Goal: Information Seeking & Learning: Learn about a topic

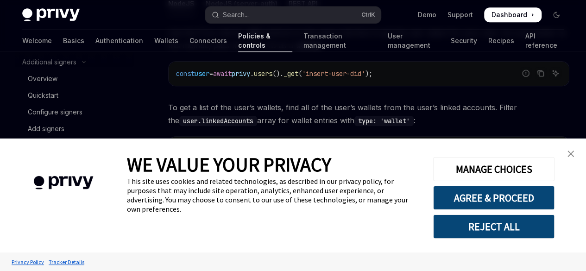
type textarea "*"
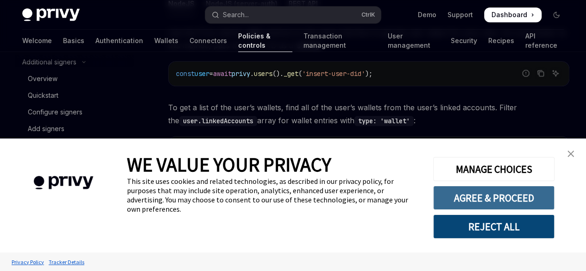
scroll to position [0, 14]
click at [489, 197] on button "AGREE & PROCEED" at bounding box center [493, 198] width 121 height 24
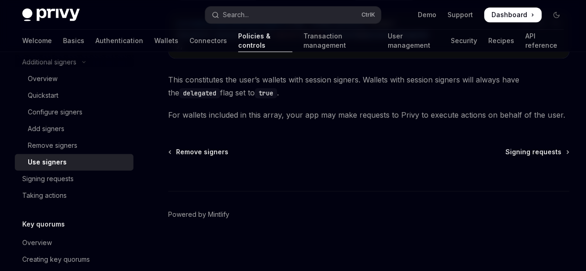
scroll to position [601, 0]
click at [505, 157] on span "Signing requests" at bounding box center [533, 151] width 56 height 9
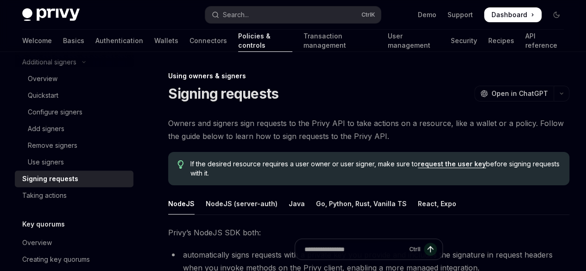
click at [321, 178] on span "If the desired resource requires a user owner or user signer, make sure to requ…" at bounding box center [375, 168] width 370 height 19
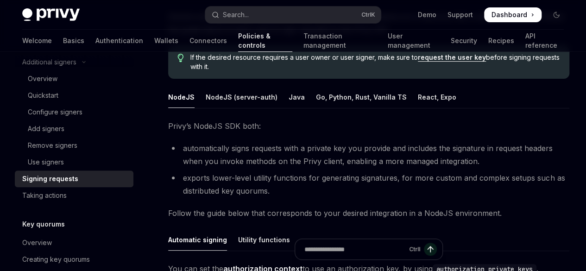
scroll to position [98, 0]
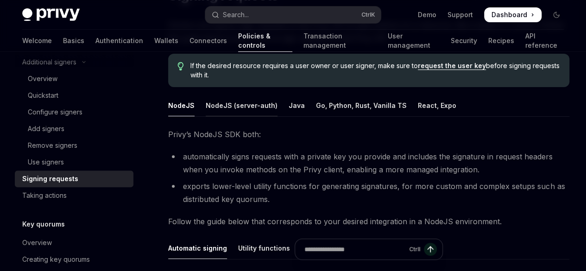
click at [240, 116] on div "NodeJS (server-auth)" at bounding box center [242, 106] width 72 height 22
type textarea "*"
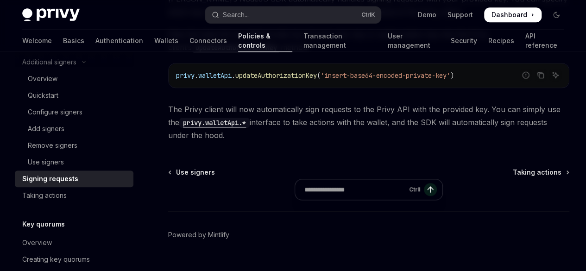
scroll to position [374, 0]
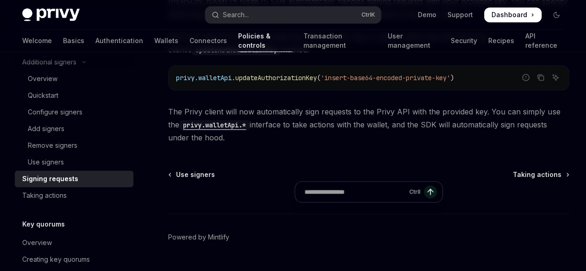
click at [321, 82] on span "'insert-base64-encoded-private-key'" at bounding box center [386, 78] width 130 height 8
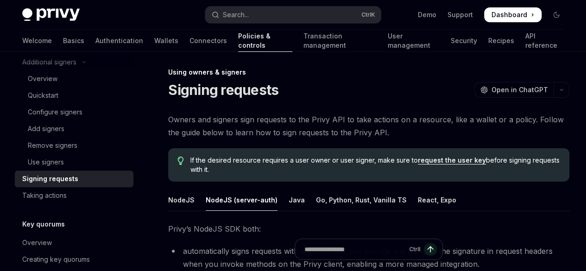
scroll to position [0, 0]
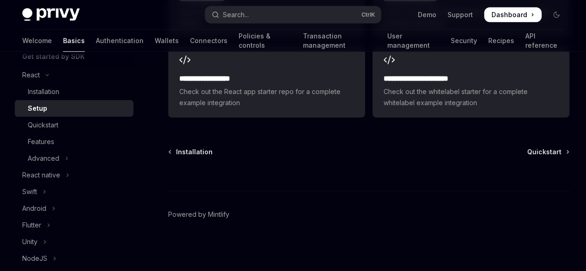
scroll to position [1412, 0]
click at [527, 157] on span "Quickstart" at bounding box center [544, 151] width 34 height 9
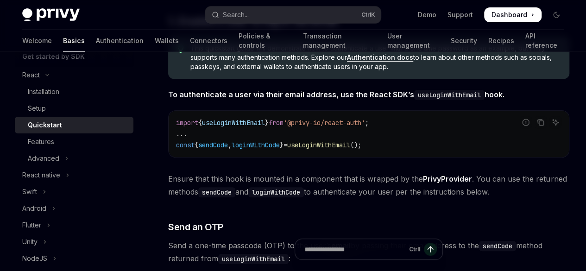
scroll to position [0, 6]
click at [0, 0] on div "On this page 0. Prerequisites 1. Enable a user to log in via email Send an OTP …" at bounding box center [0, 0] width 0 height 0
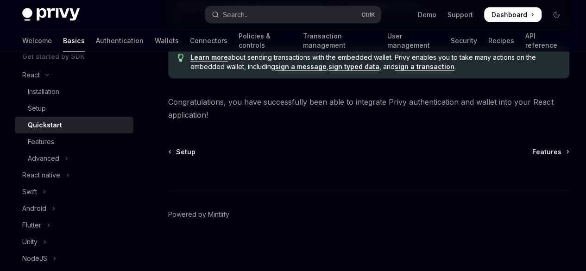
scroll to position [1149, 0]
click at [59, 157] on button "Advanced" at bounding box center [74, 158] width 119 height 17
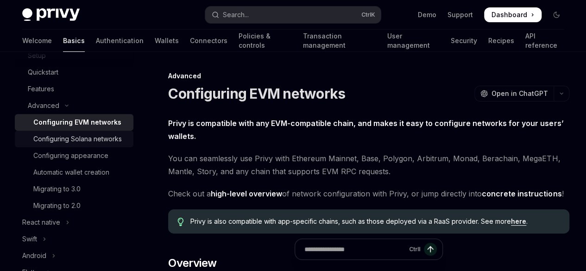
scroll to position [168, 0]
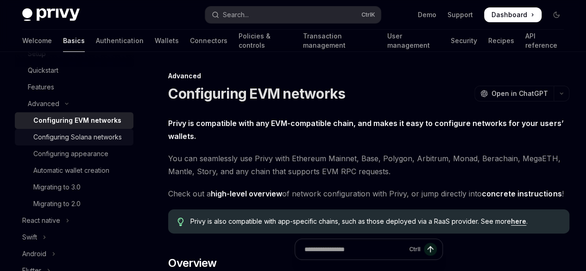
click at [76, 139] on div "Configuring Solana networks" at bounding box center [77, 137] width 88 height 11
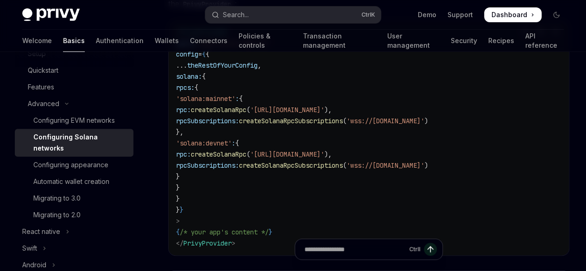
click at [340, 145] on code "< PrivyProvider appId = "your-privy-app-id" config = { { ... theRestOfYourConfi…" at bounding box center [368, 137] width 385 height 222
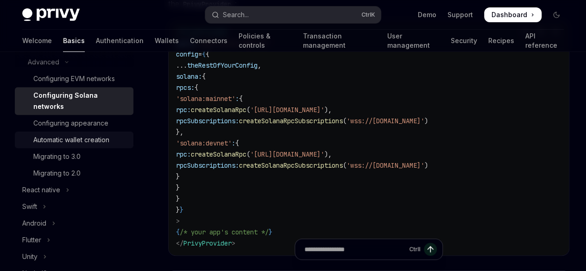
scroll to position [213, 0]
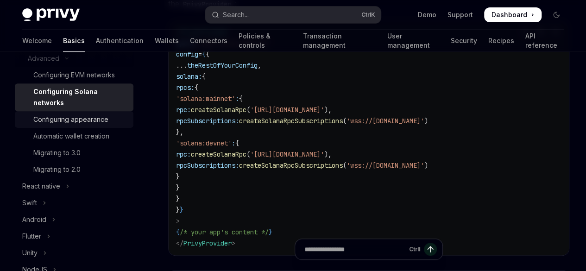
click at [91, 125] on link "Configuring appearance" at bounding box center [74, 119] width 119 height 17
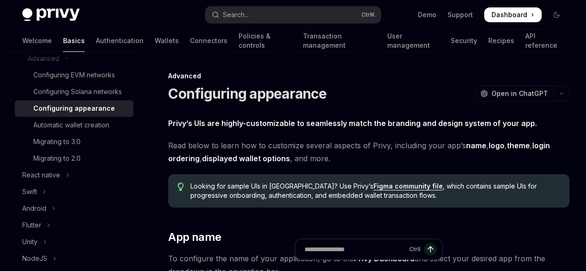
drag, startPoint x: 91, startPoint y: 125, endPoint x: 237, endPoint y: 180, distance: 155.6
click at [237, 165] on span "Read below to learn how to customize several aspects of Privy, including your a…" at bounding box center [368, 152] width 401 height 26
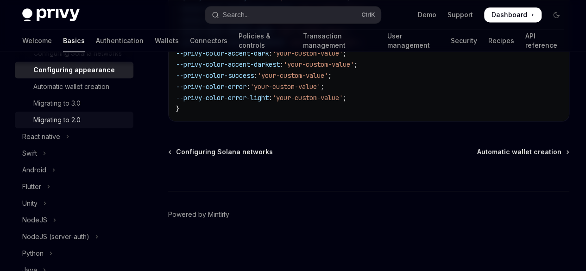
scroll to position [263, 0]
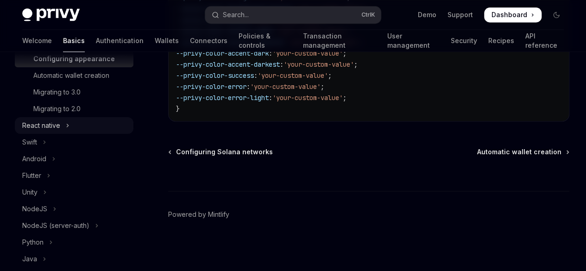
click at [67, 131] on icon "Toggle React native section" at bounding box center [68, 125] width 4 height 11
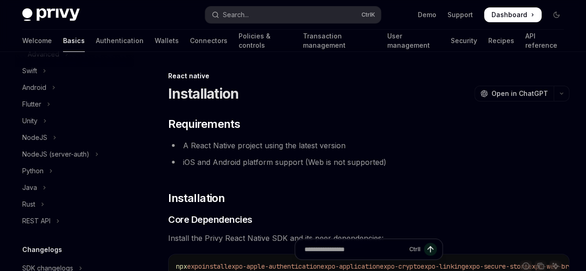
scroll to position [418, 0]
click at [53, 143] on icon "Toggle NodeJS section" at bounding box center [55, 137] width 4 height 11
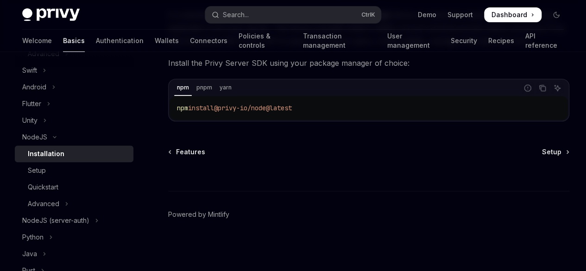
scroll to position [187, 0]
click at [542, 157] on span "Setup" at bounding box center [551, 151] width 19 height 9
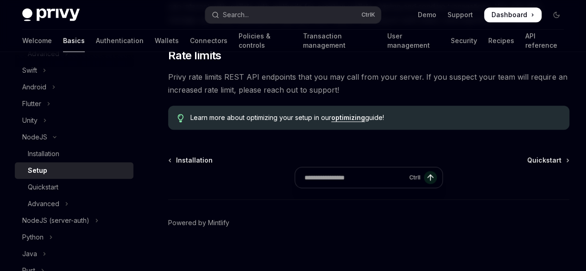
scroll to position [490, 0]
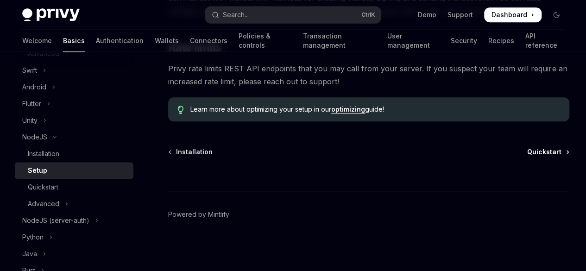
click at [527, 157] on span "Quickstart" at bounding box center [544, 151] width 34 height 9
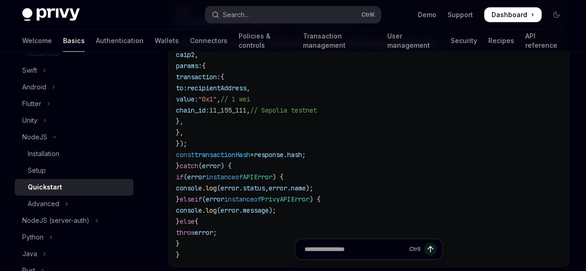
scroll to position [1238, 0]
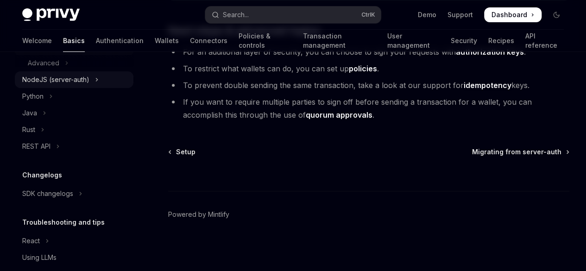
scroll to position [600, 0]
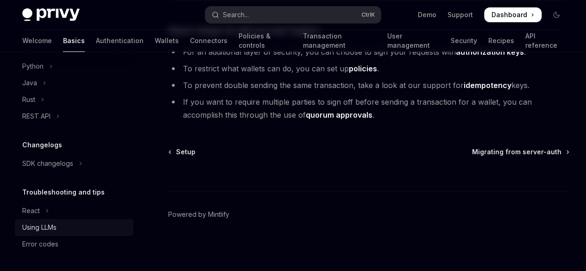
click at [60, 227] on div "Using LLMs" at bounding box center [75, 227] width 106 height 11
type textarea "*"
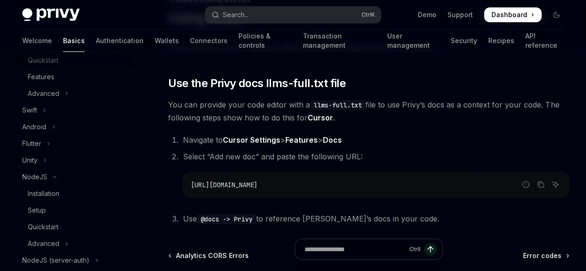
scroll to position [377, 0]
click at [537, 188] on icon "Copy the contents from the code block" at bounding box center [540, 184] width 7 height 7
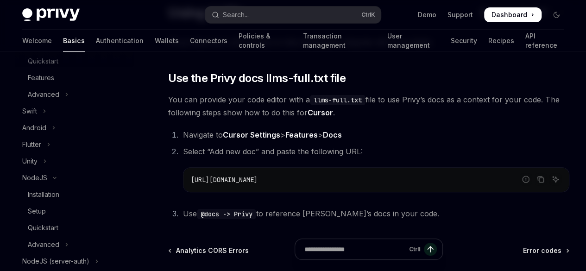
scroll to position [67, 0]
